Goal: Task Accomplishment & Management: Complete application form

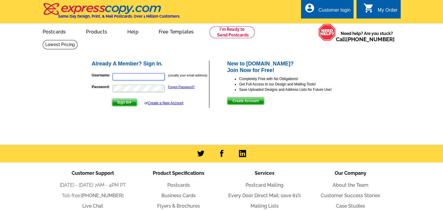
click at [138, 76] on input "Username:" at bounding box center [138, 76] width 52 height 7
click at [138, 77] on input "don" at bounding box center [138, 76] width 52 height 7
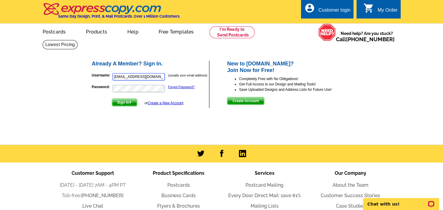
type input "[EMAIL_ADDRESS][DOMAIN_NAME]"
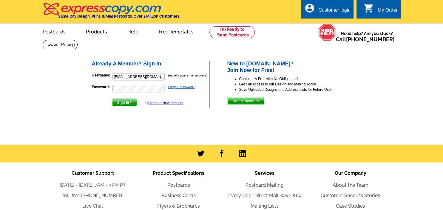
click at [179, 87] on link "Forgot Password?" at bounding box center [181, 87] width 27 height 4
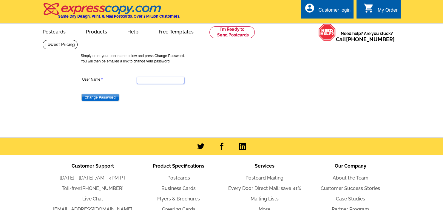
click at [159, 79] on input "User Name" at bounding box center [161, 80] width 48 height 7
type input "[EMAIL_ADDRESS][DOMAIN_NAME]"
click at [102, 97] on input "Change Password" at bounding box center [100, 97] width 38 height 7
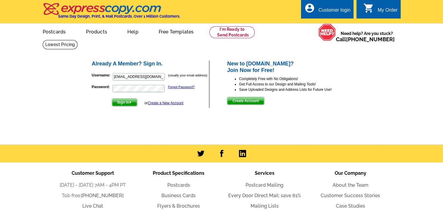
click at [161, 104] on link "Create a New Account" at bounding box center [166, 103] width 36 height 4
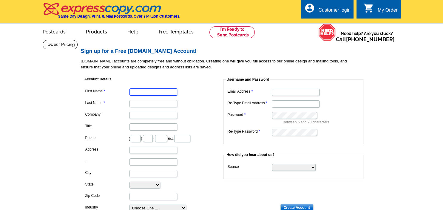
click at [146, 91] on input "First Name" at bounding box center [153, 91] width 48 height 7
type input "Donald"
type input "Arsenault"
type input "Designated Broker/Realty Advisor"
type input "253"
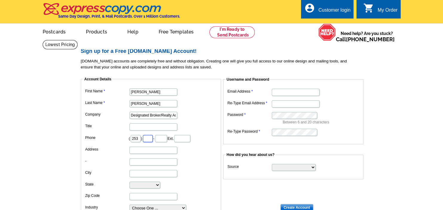
type input "759"
type input "5000"
type input "3502 N. 36th St."
type input "Delivered to side door by garage"
type input "Tacoma"
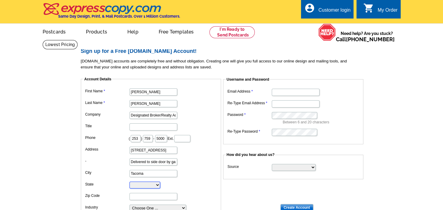
select select "WA"
type input "98407"
type input "[EMAIL_ADDRESS][DOMAIN_NAME]"
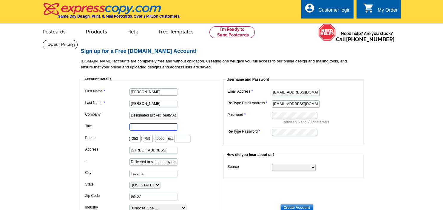
click at [145, 127] on input "Title" at bounding box center [153, 126] width 48 height 7
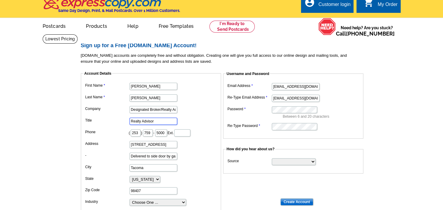
scroll to position [31, 0]
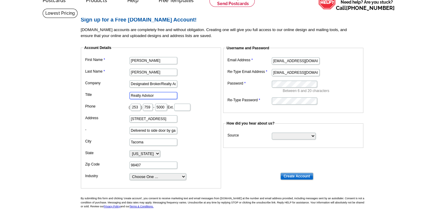
type input "Realty Advisor"
click at [129, 173] on select "Choose One ... Residential Real Estate Accounting Agriculture Architecture Arts…" at bounding box center [157, 176] width 57 height 7
select select "3"
click option "Real Estate Services" at bounding box center [0, 0] width 0 height 0
click at [272, 132] on select "Search Engine Television Ad Direct Mail Postcard Email Referred by a friend Oth…" at bounding box center [294, 135] width 44 height 7
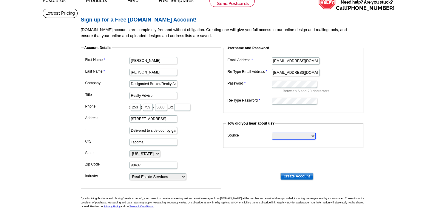
select select "other"
click option "Other" at bounding box center [0, 0] width 0 height 0
click at [293, 150] on dt at bounding box center [224, 152] width 286 height 5
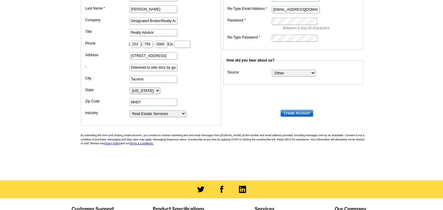
scroll to position [158, 0]
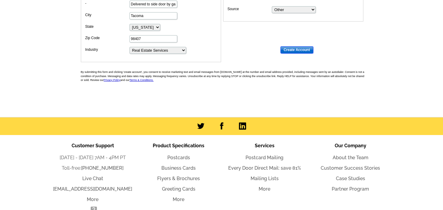
click at [288, 48] on input "Create Account" at bounding box center [296, 49] width 33 height 7
